Goal: Information Seeking & Learning: Learn about a topic

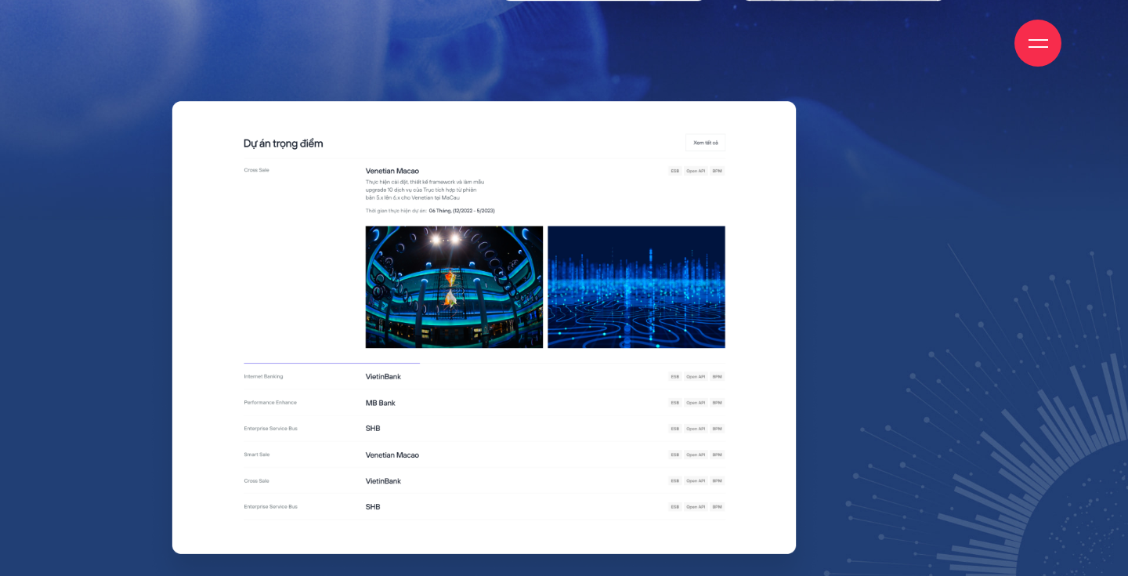
scroll to position [6313, 0]
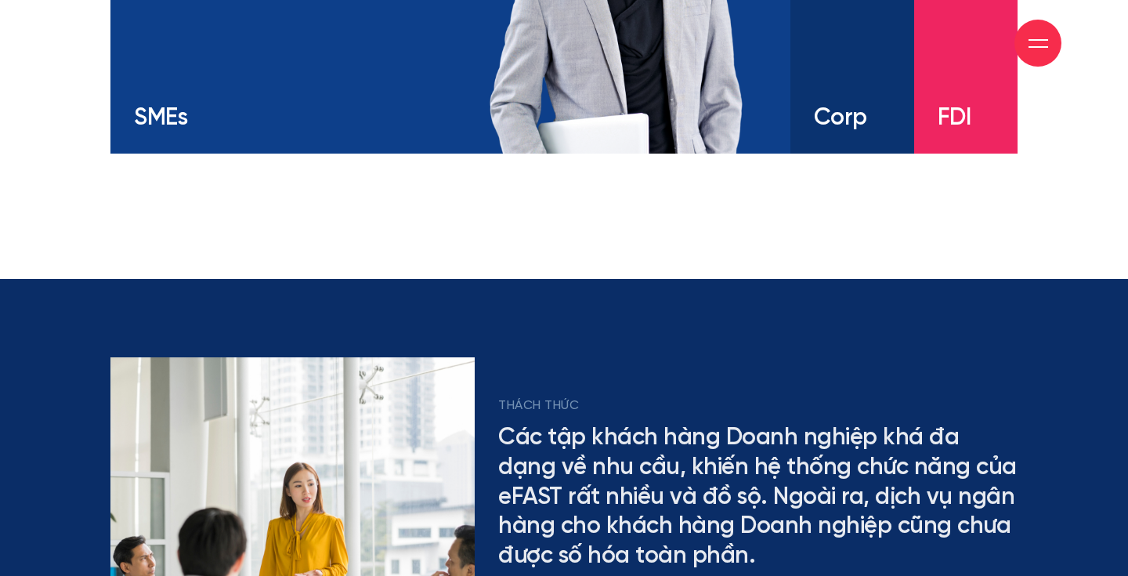
scroll to position [2601, 0]
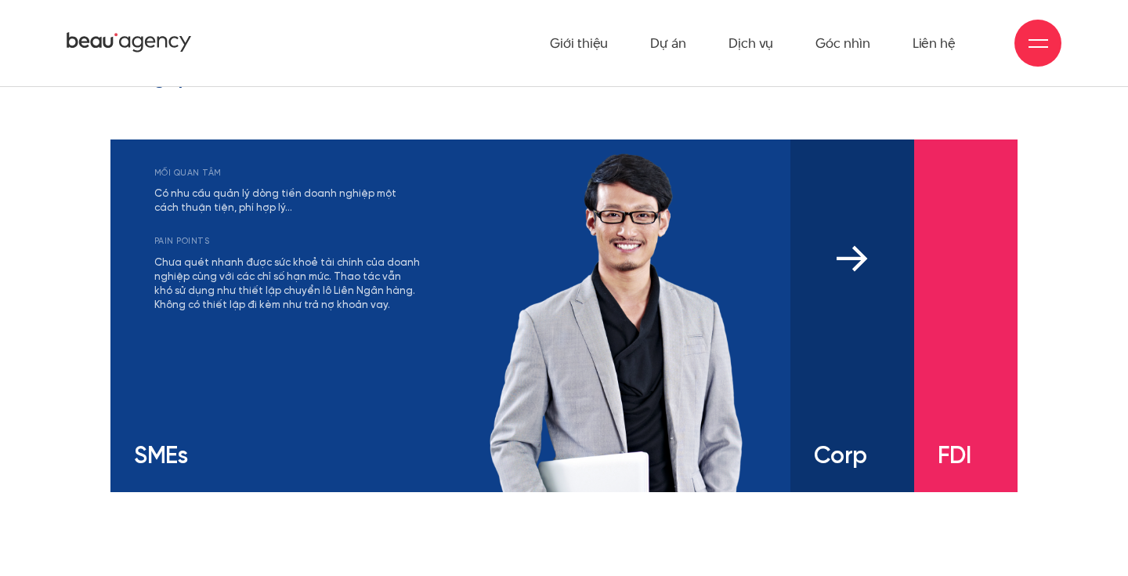
click at [850, 345] on div "mối quan tâm Có nhu cầu đa dạng và linh hoạt với các sản phẩm tài chính Khả năn…" at bounding box center [852, 315] width 124 height 352
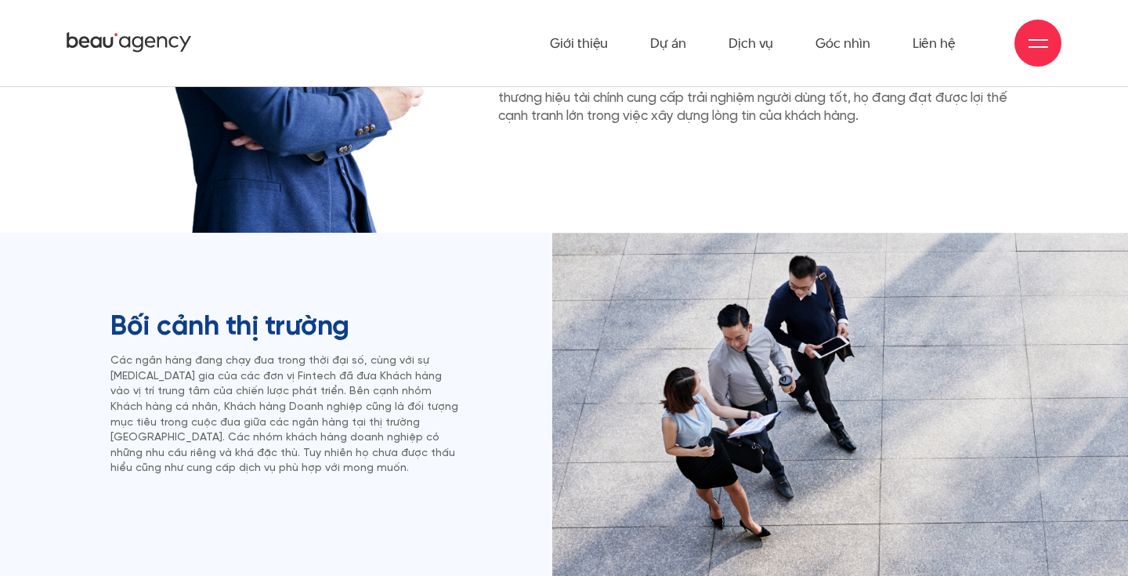
scroll to position [0, 0]
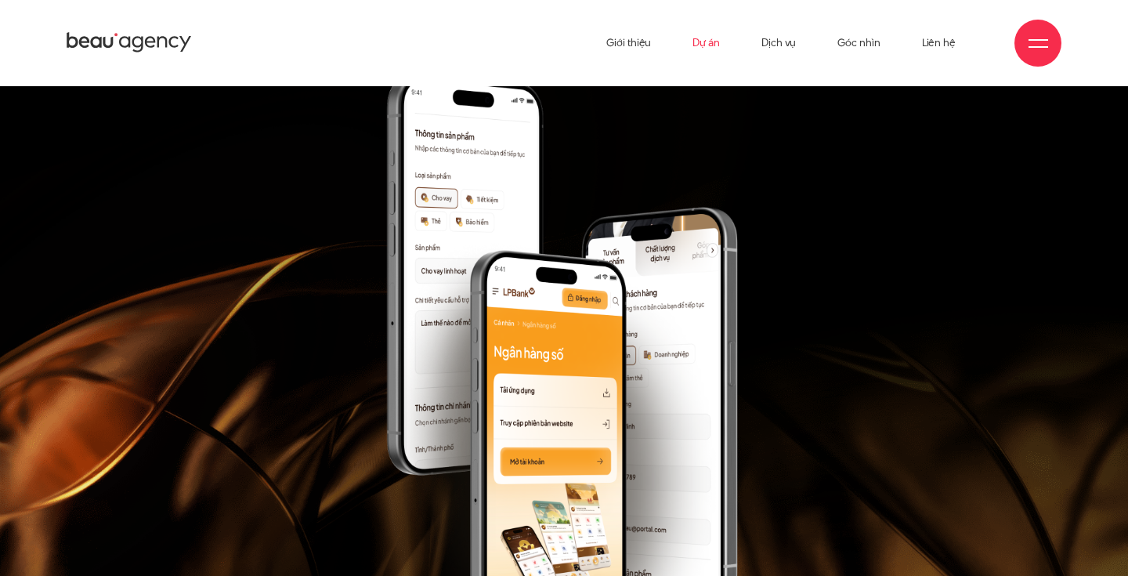
scroll to position [136, 0]
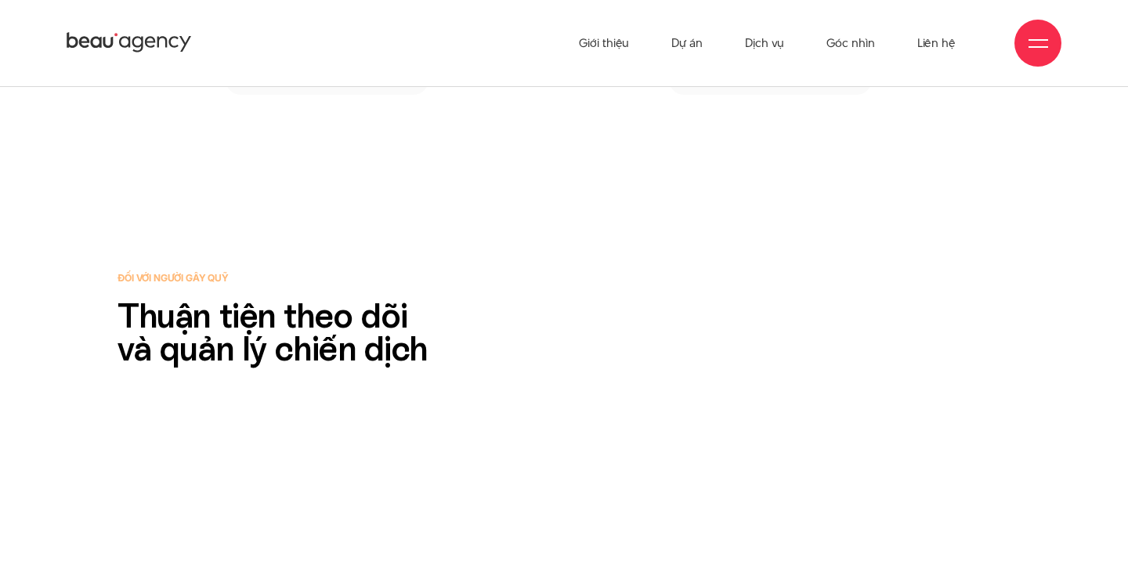
scroll to position [15595, 0]
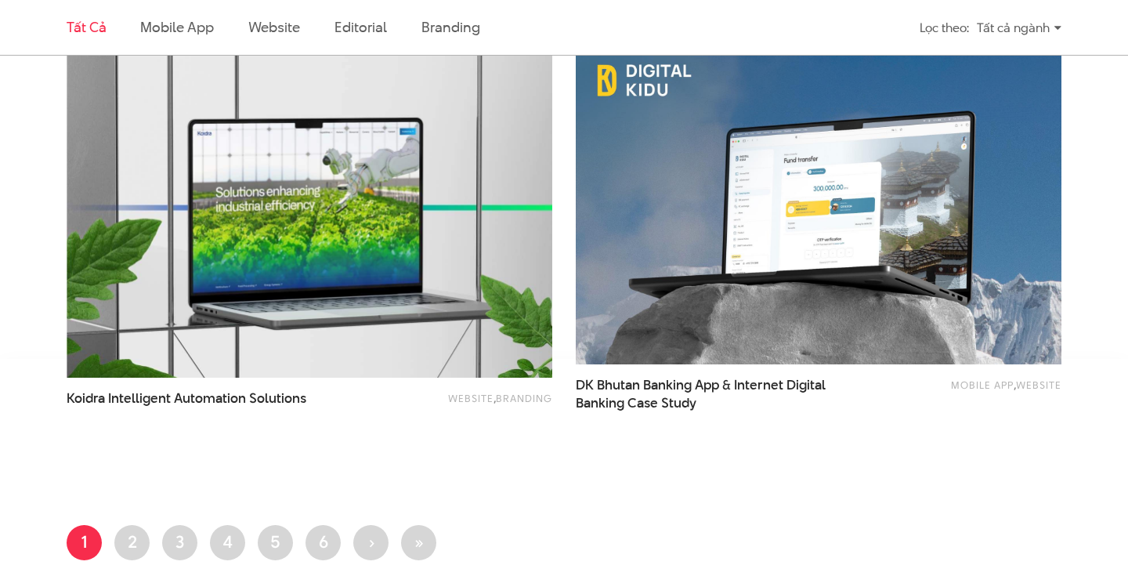
scroll to position [2670, 0]
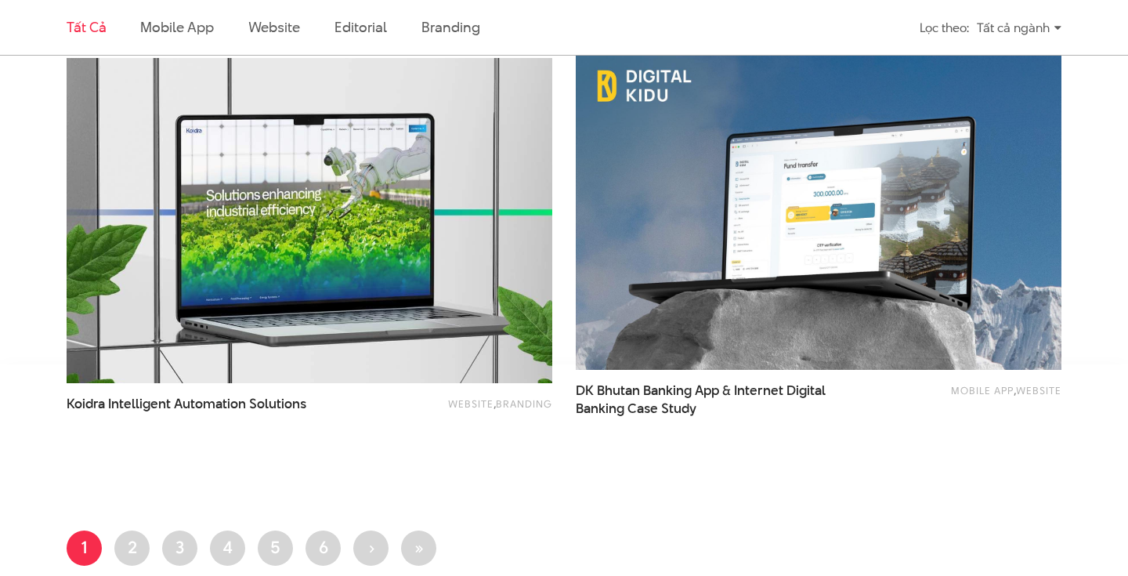
click at [300, 235] on img at bounding box center [309, 221] width 534 height 358
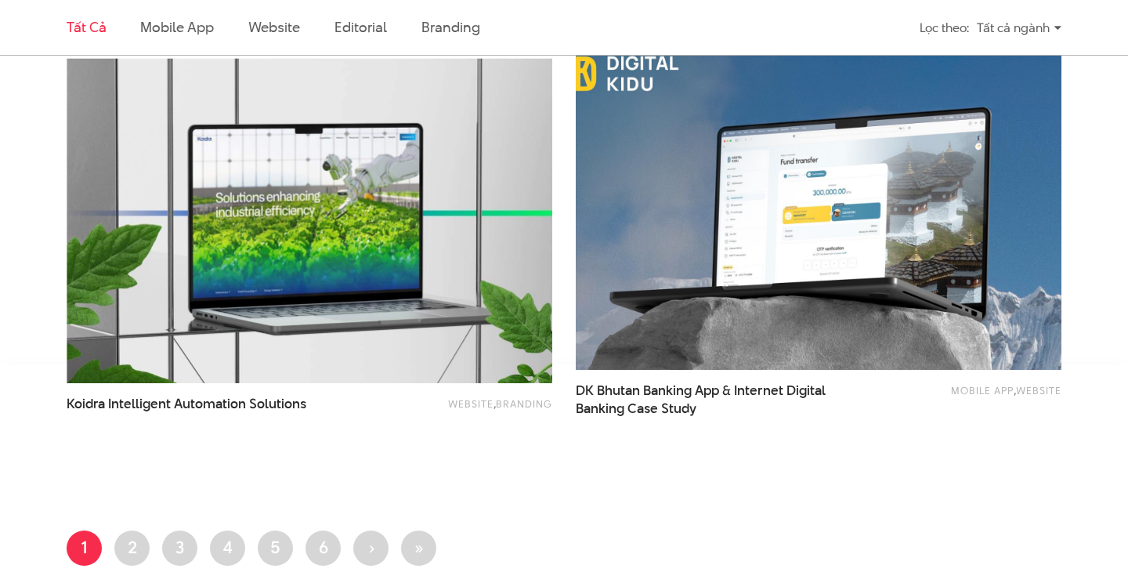
click at [781, 220] on img at bounding box center [818, 207] width 534 height 358
